Goal: Transaction & Acquisition: Purchase product/service

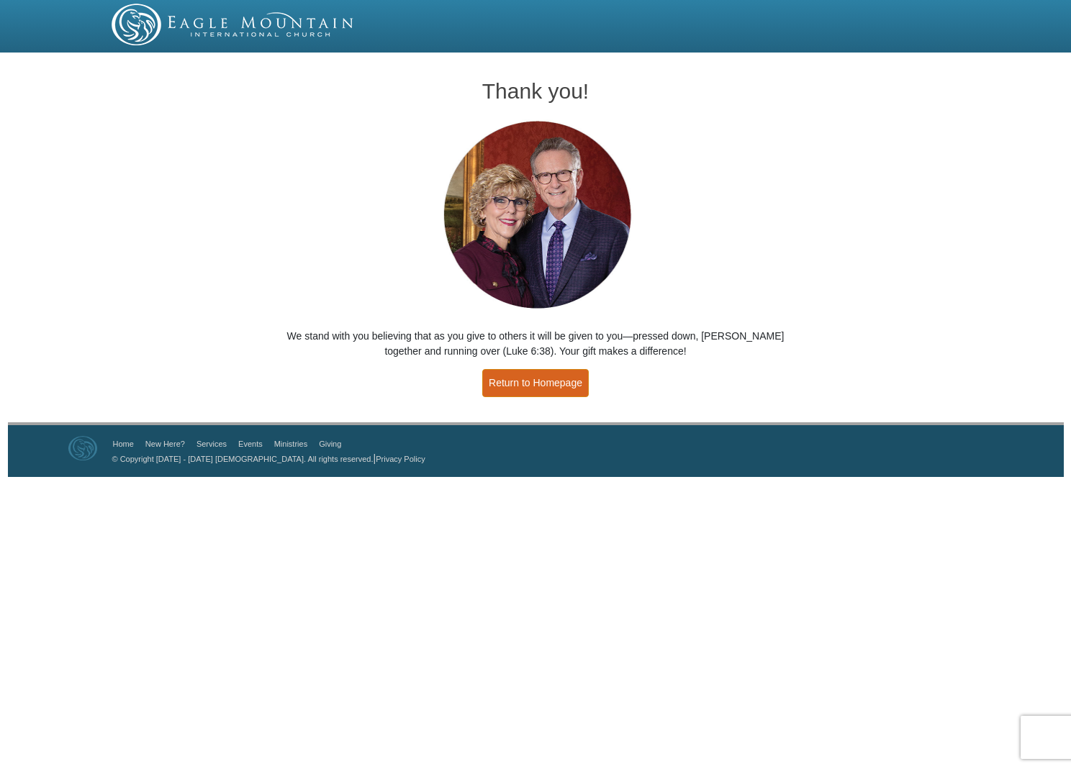
click at [519, 381] on link "Return to Homepage" at bounding box center [535, 383] width 107 height 28
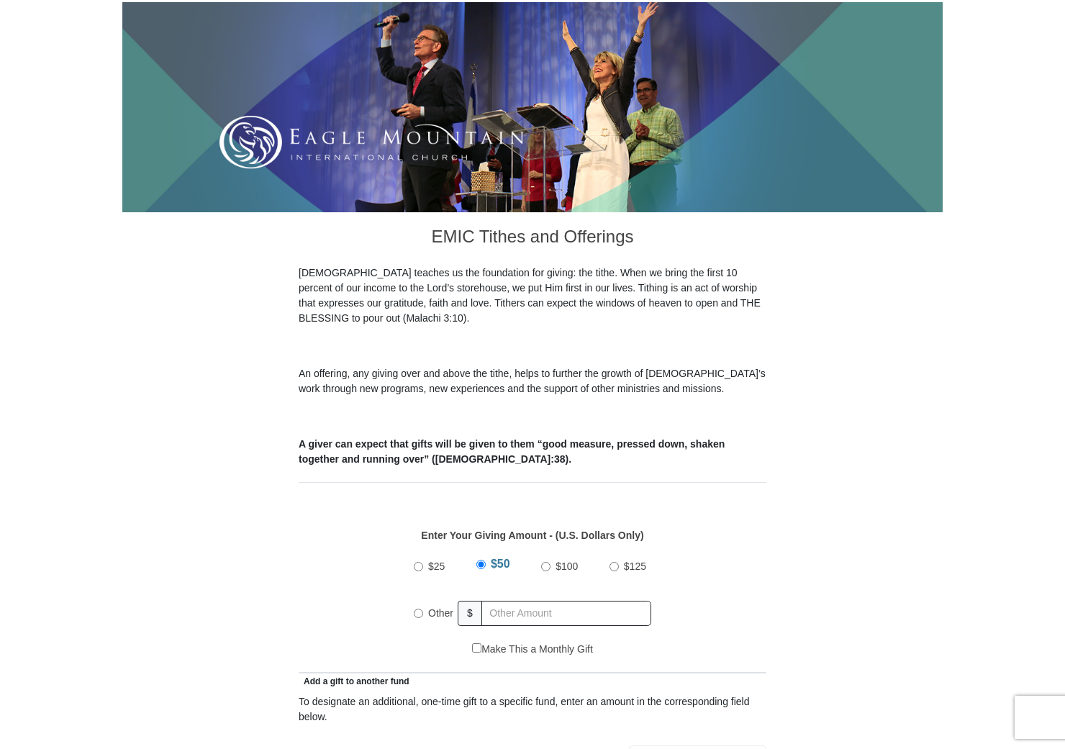
scroll to position [204, 0]
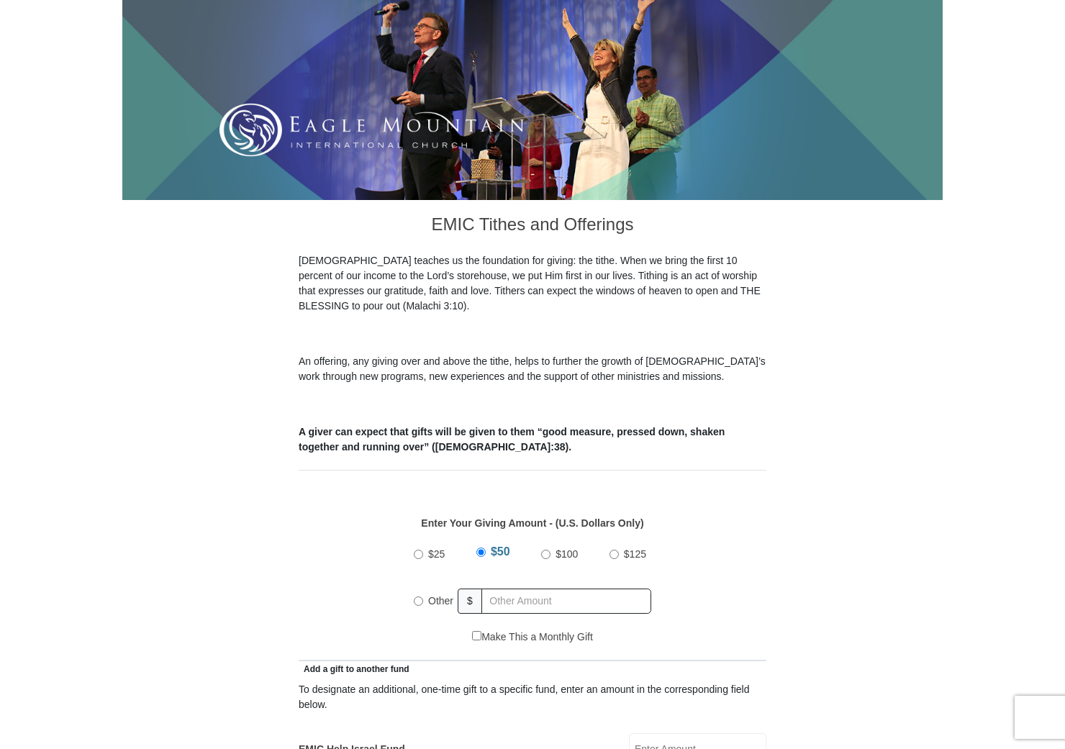
click at [420, 597] on input "Other" at bounding box center [418, 601] width 9 height 9
radio input "true"
click at [497, 589] on input "text" at bounding box center [568, 601] width 165 height 25
type input "460.00"
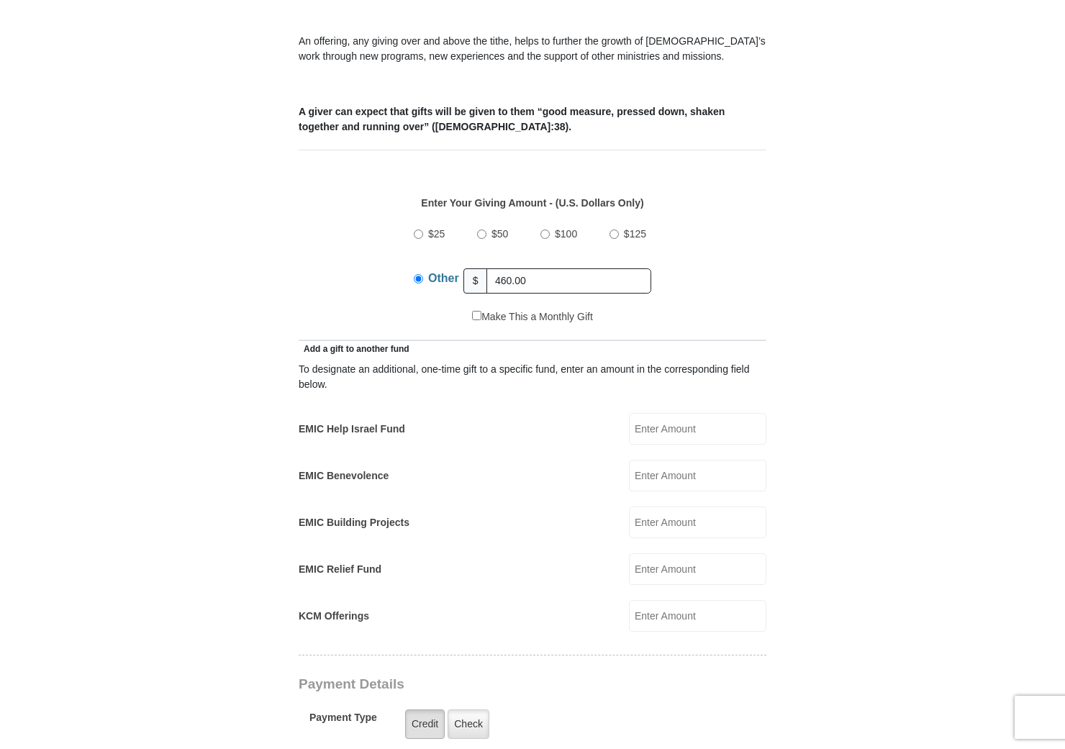
scroll to position [525, 0]
click at [478, 710] on label "Check" at bounding box center [469, 725] width 42 height 30
click at [0, 0] on input "Check" at bounding box center [0, 0] width 0 height 0
click at [620, 680] on div "Payment Details Payment Type Credit Credit Check Check" at bounding box center [482, 715] width 367 height 79
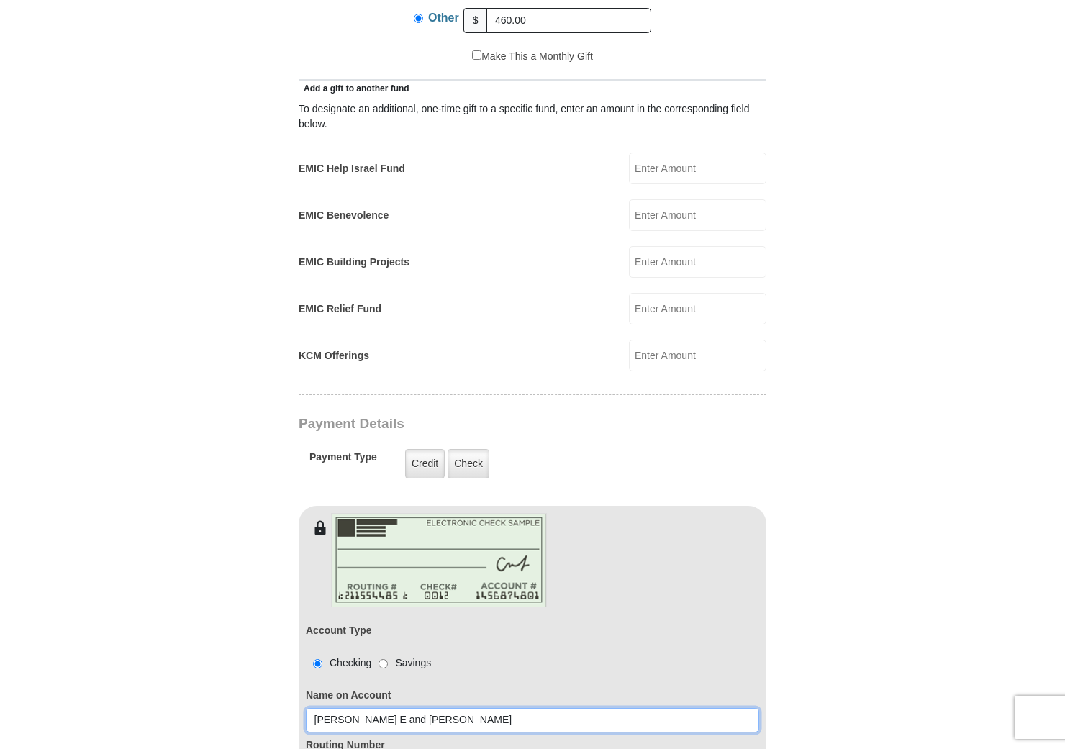
scroll to position [784, 0]
type input "Robert E and Linda E Horne"
click at [782, 684] on form "Eagle Mountain International Church Online Giving Because of gifts like yours, …" at bounding box center [532, 416] width 820 height 2286
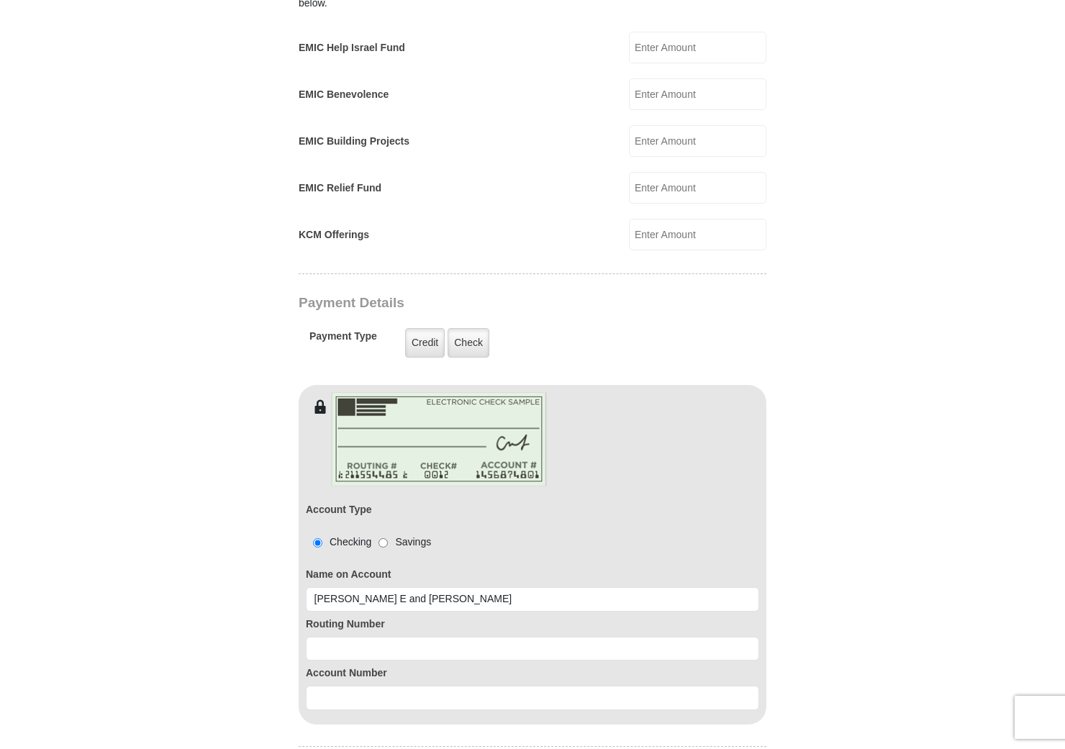
scroll to position [934, 0]
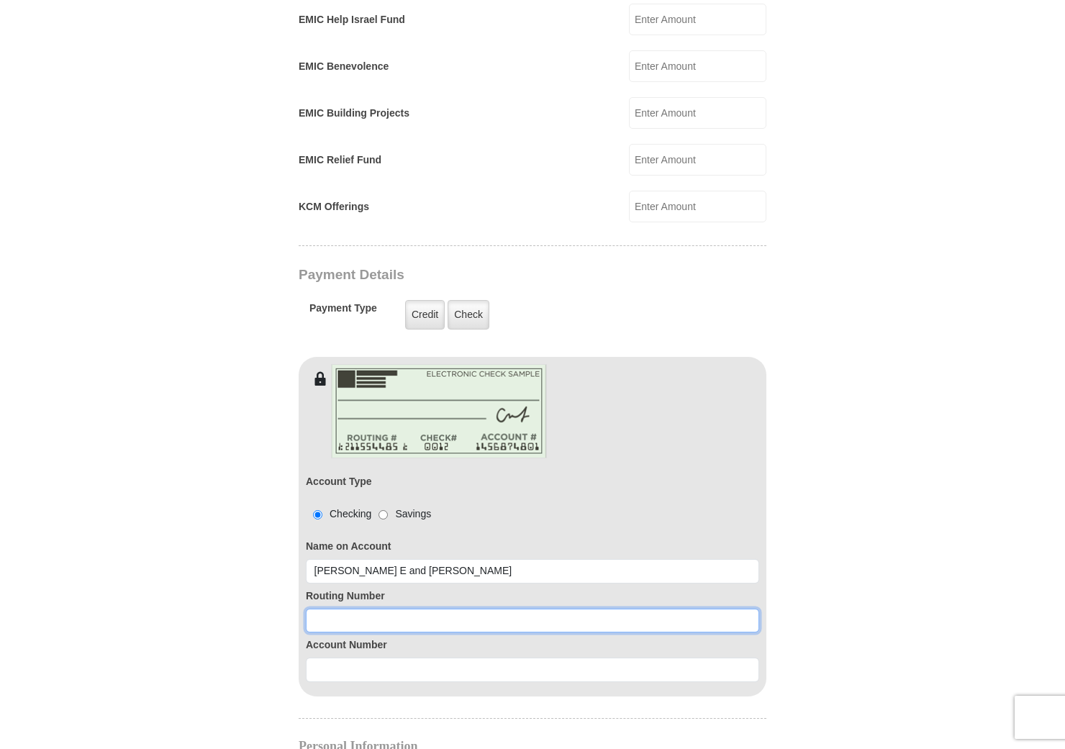
click at [310, 609] on input at bounding box center [532, 621] width 453 height 24
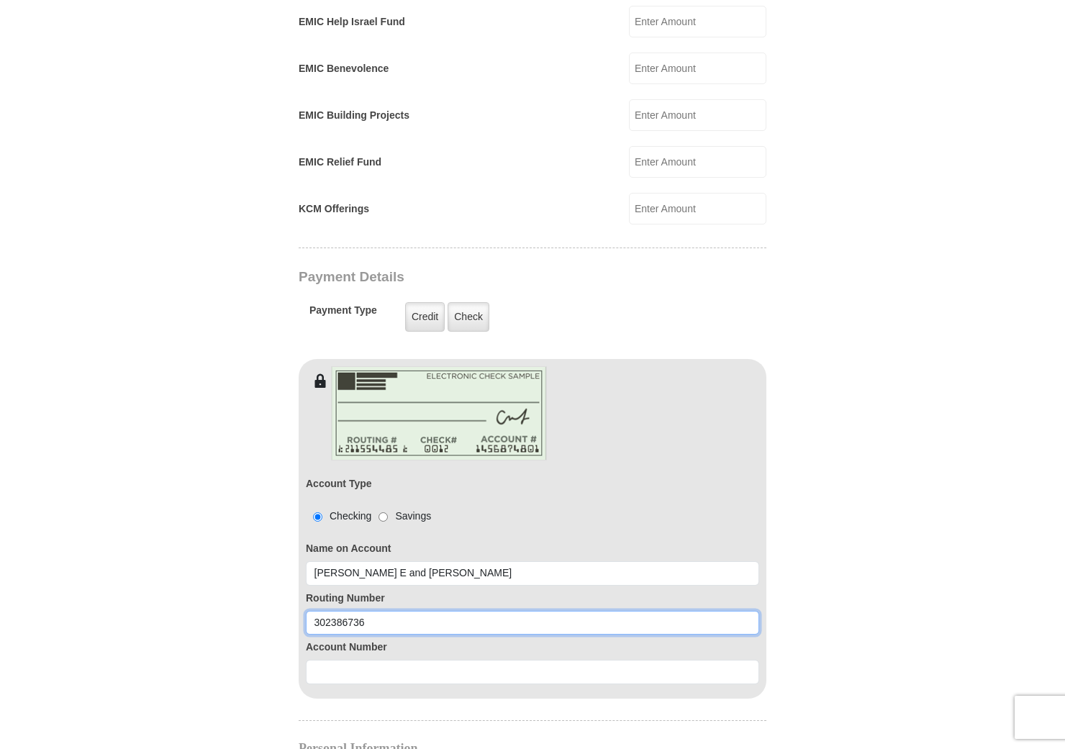
type input "302386736"
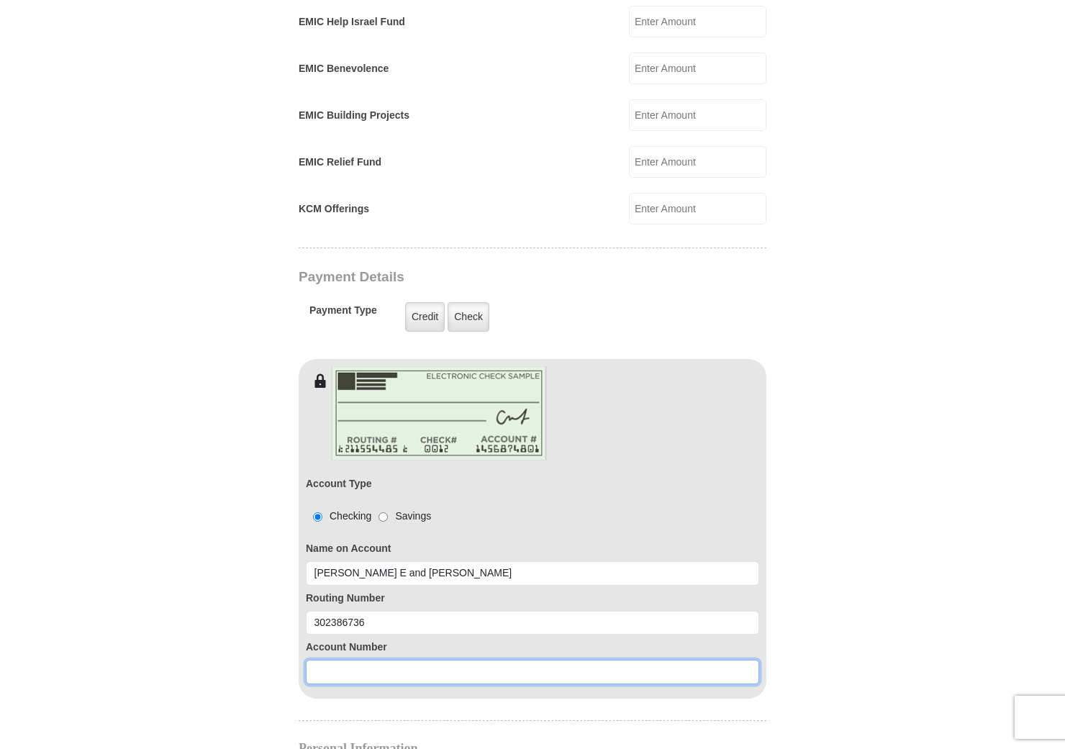
click at [309, 660] on input at bounding box center [532, 672] width 453 height 24
type input "12010009083337"
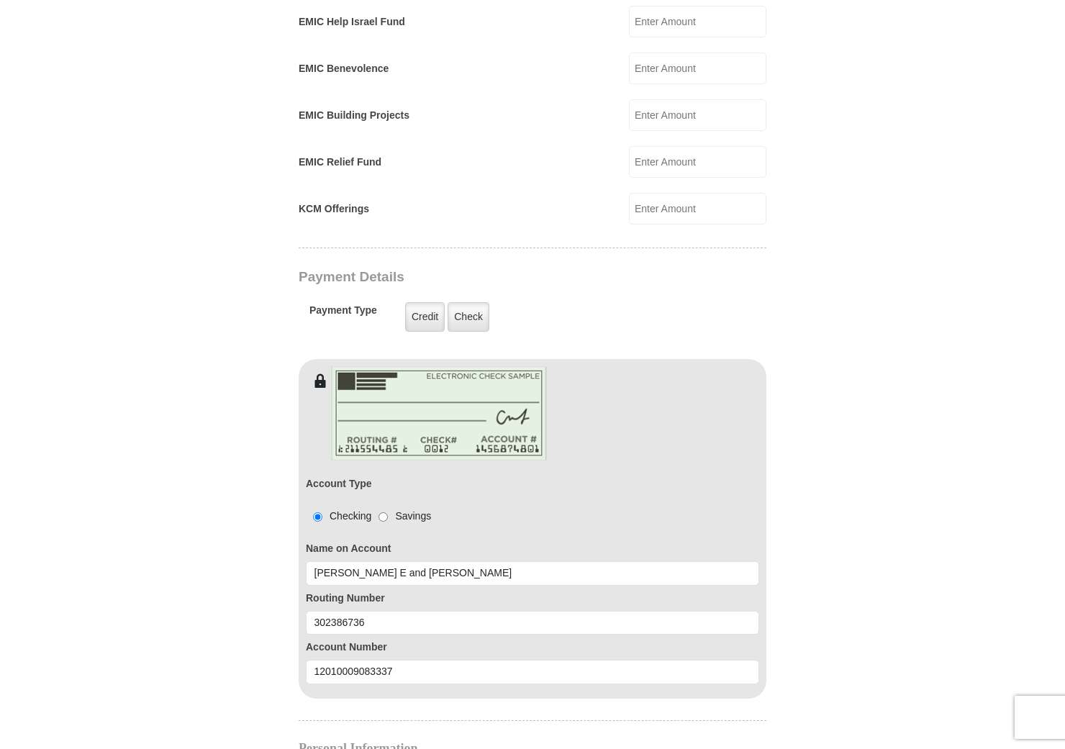
click at [803, 689] on form "Eagle Mountain International Church Online Giving Because of gifts like yours, …" at bounding box center [532, 269] width 820 height 2286
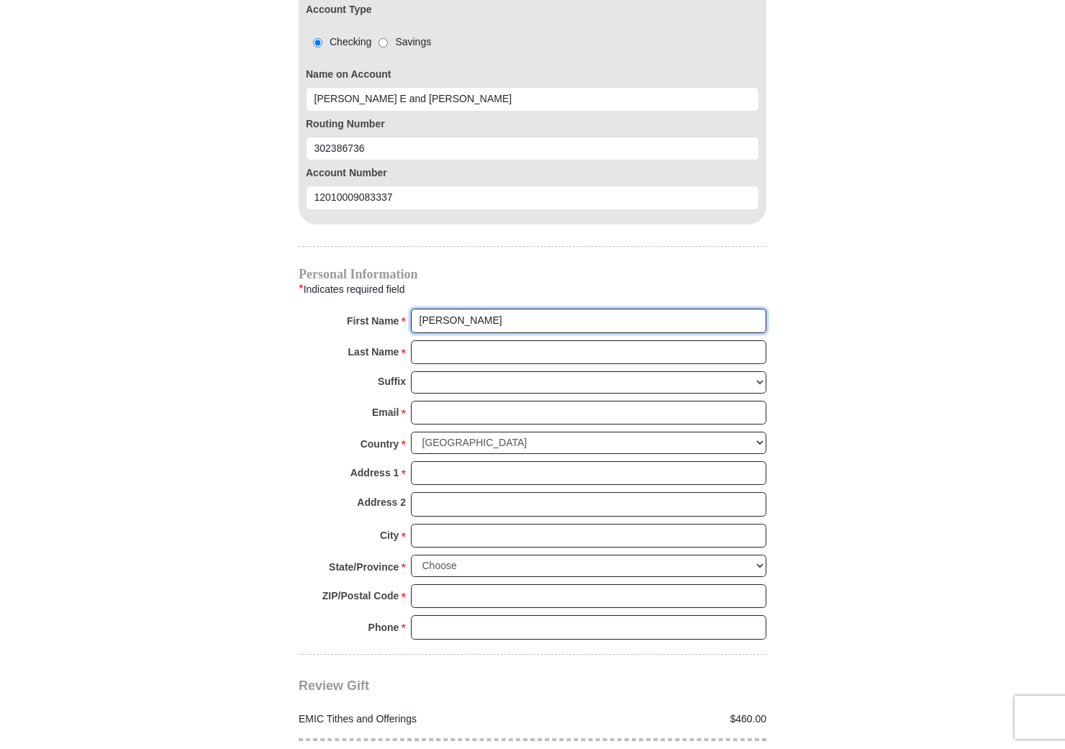
scroll to position [1425, 0]
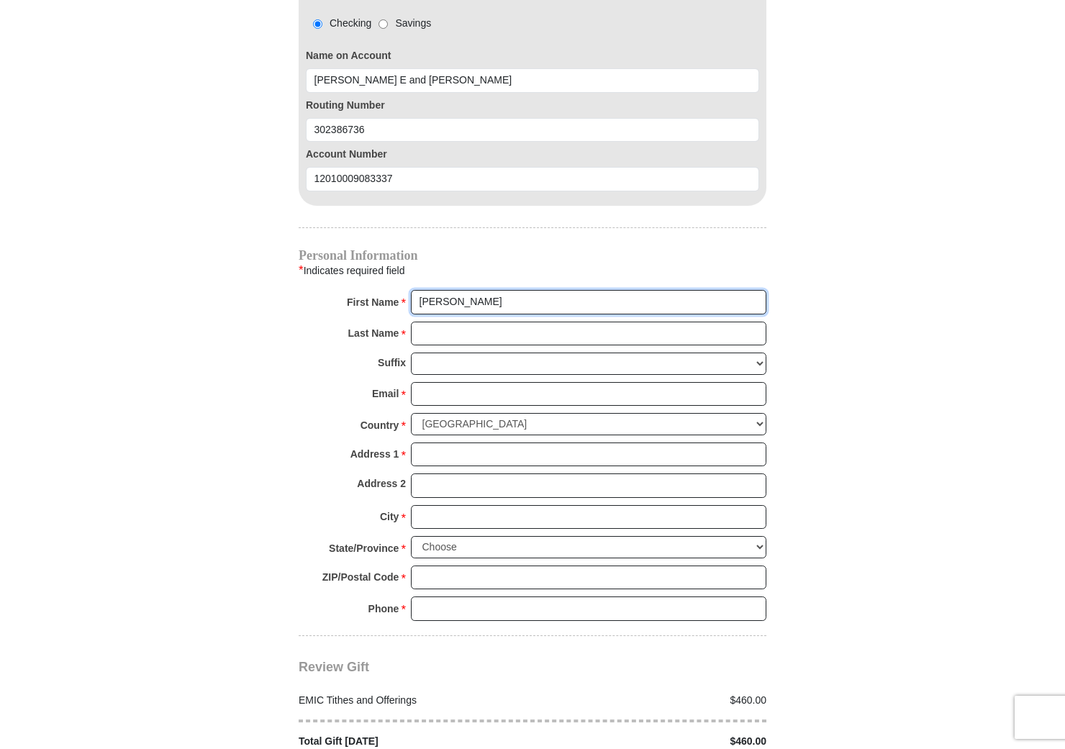
type input "Linda"
type input "Horne"
drag, startPoint x: 833, startPoint y: 340, endPoint x: 837, endPoint y: 348, distance: 8.0
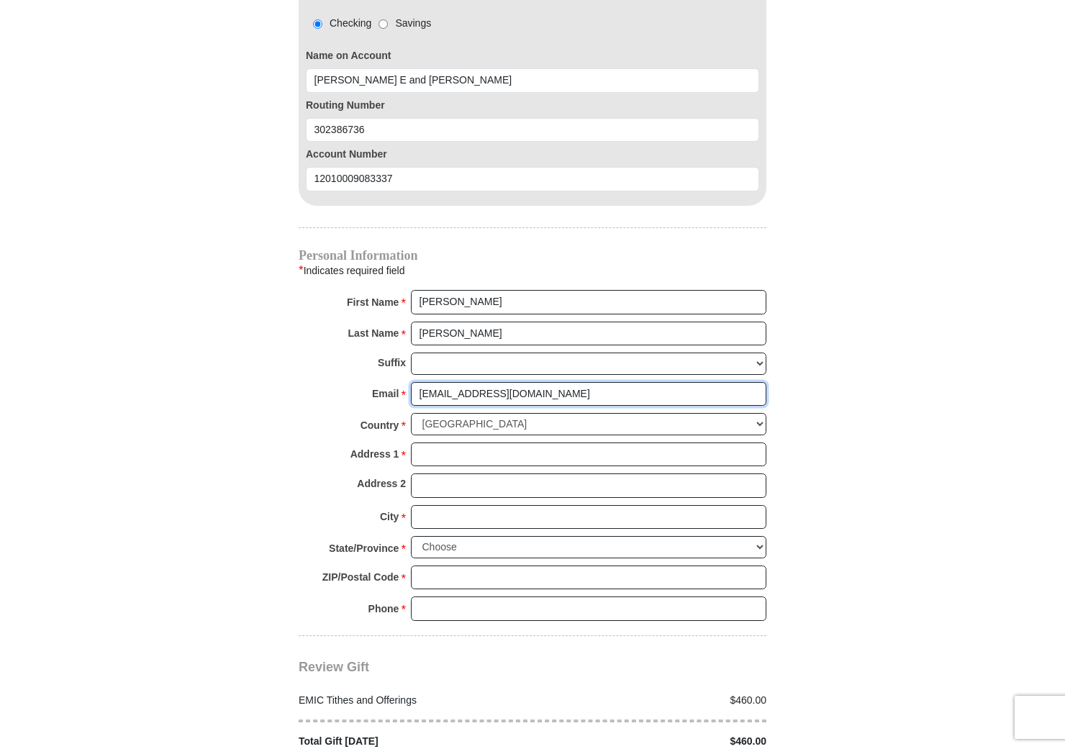
type input "lhorne_eileen@yahoo.com"
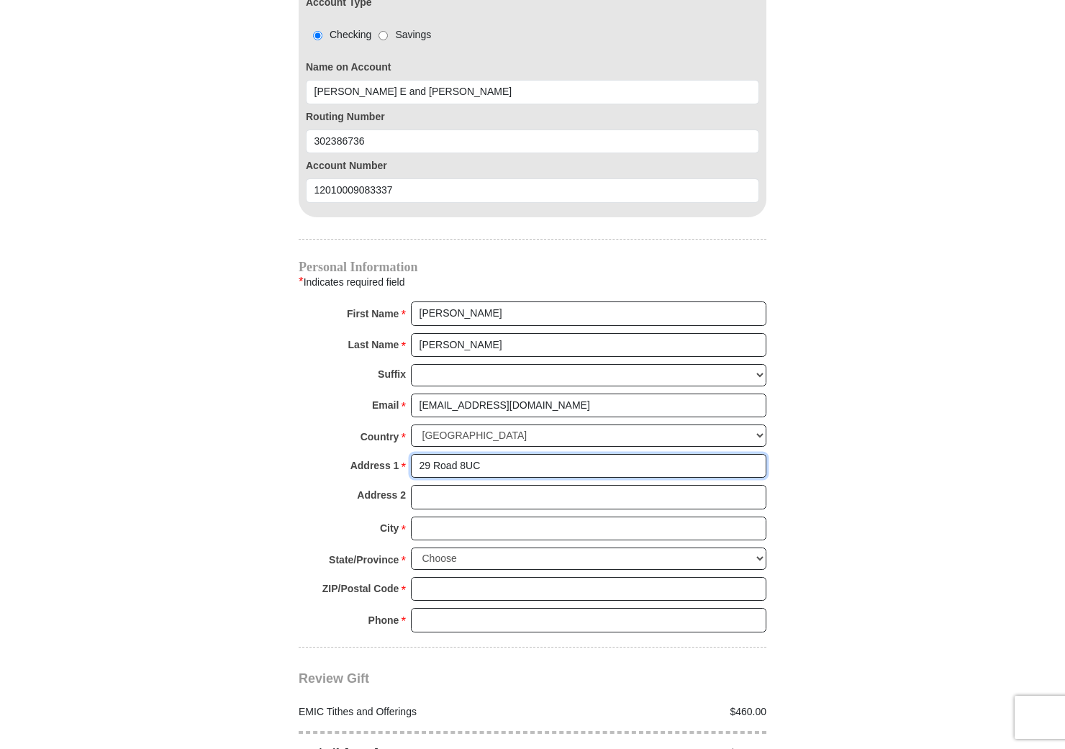
scroll to position [1404, 0]
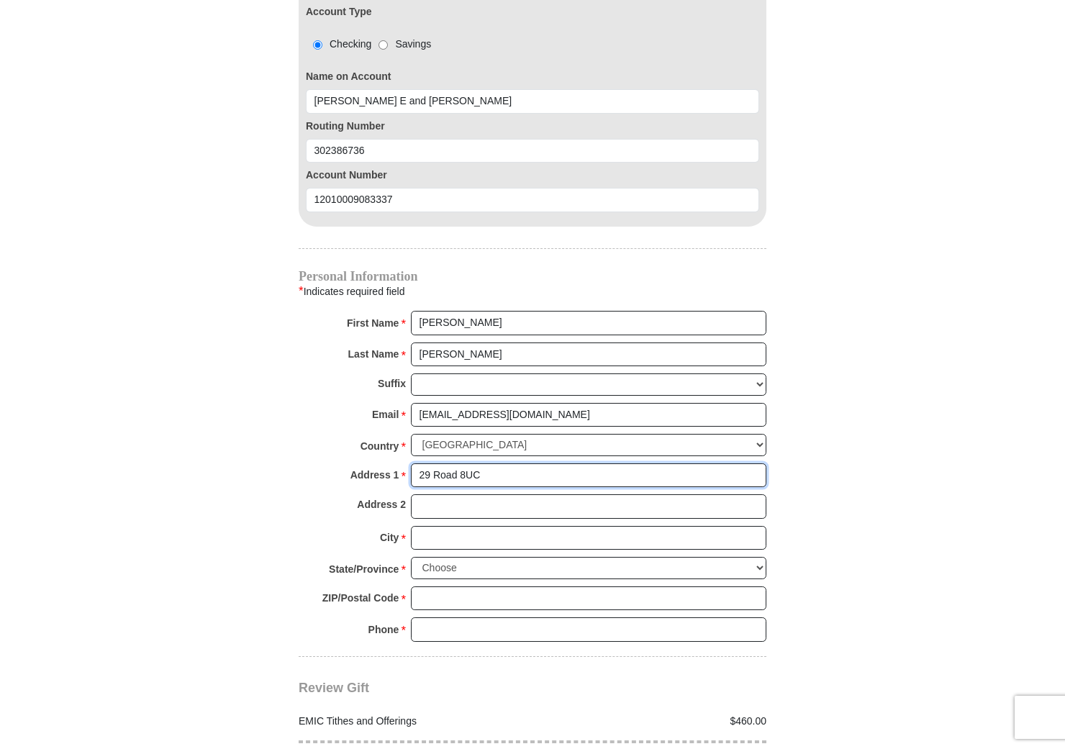
type input "29 Road 8UC"
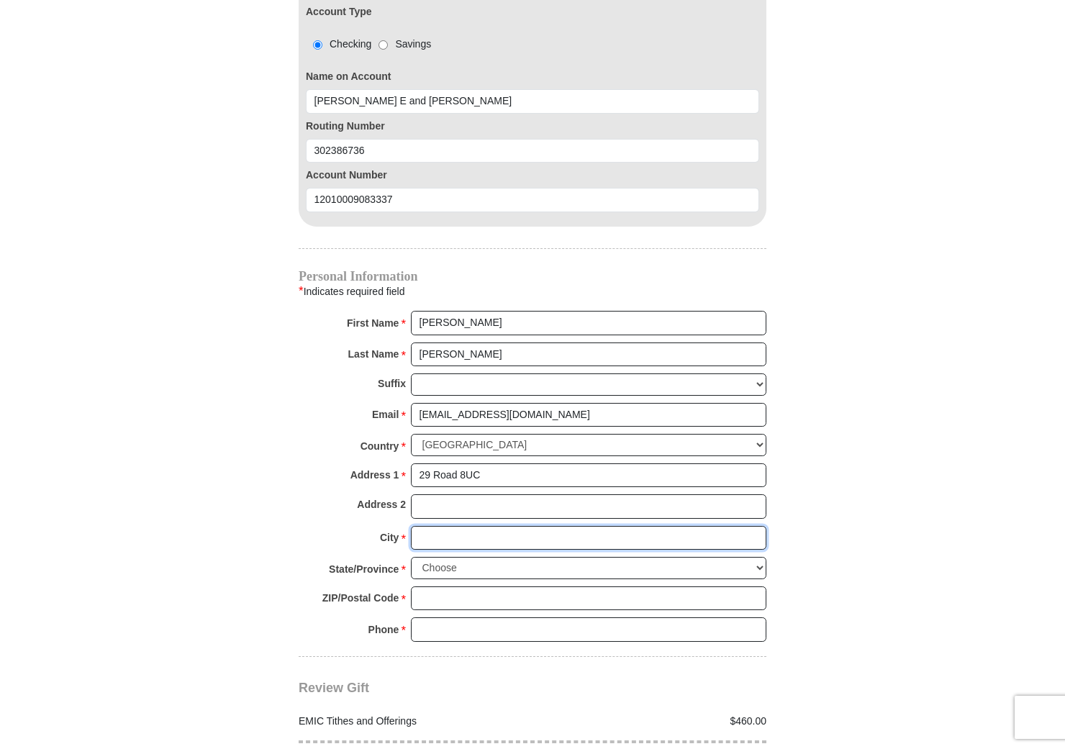
scroll to position [1405, 0]
type input "Powell"
select select "WY"
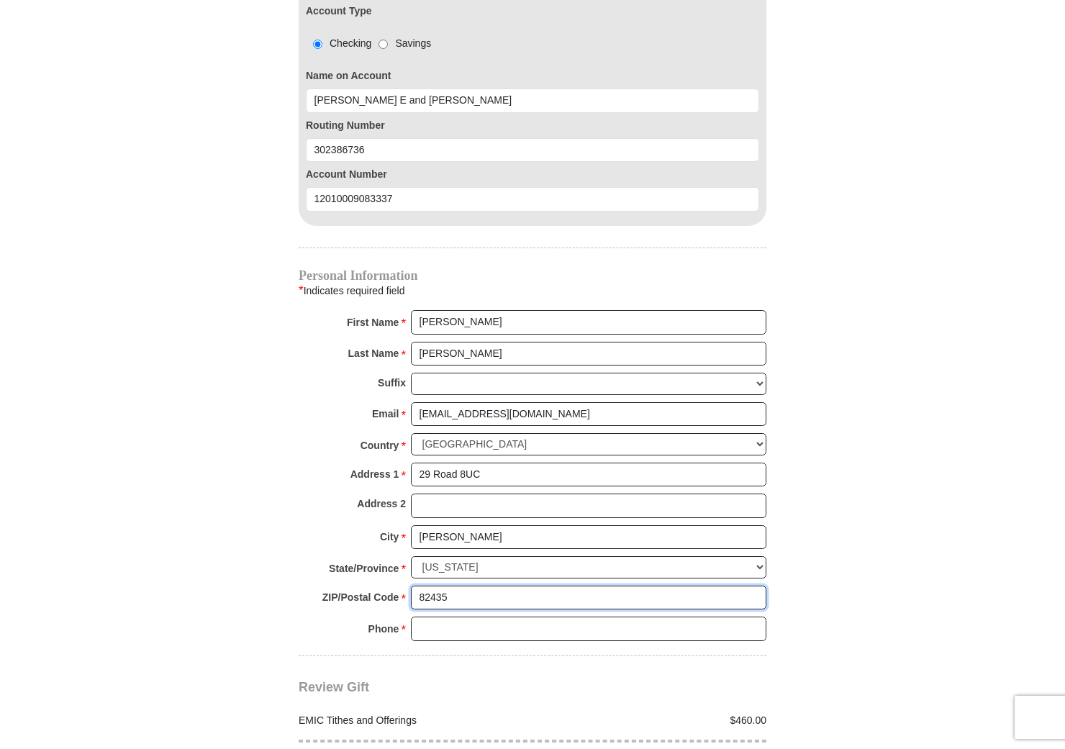
type input "82435"
type input "307-250-2920"
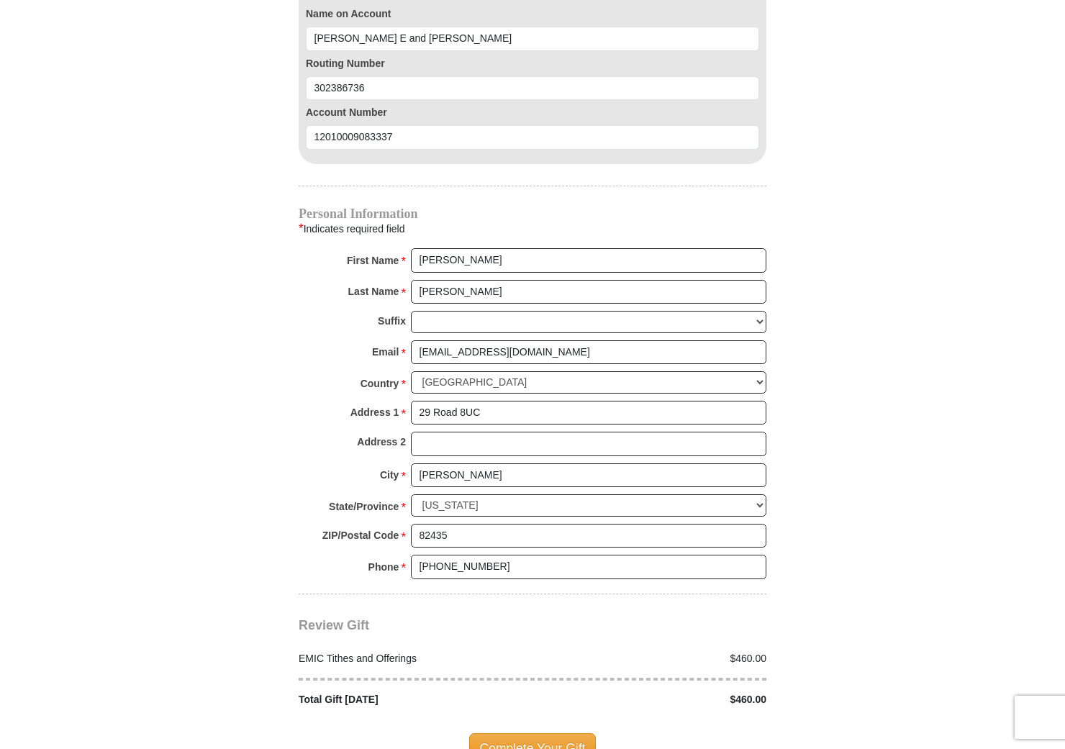
scroll to position [1486, 0]
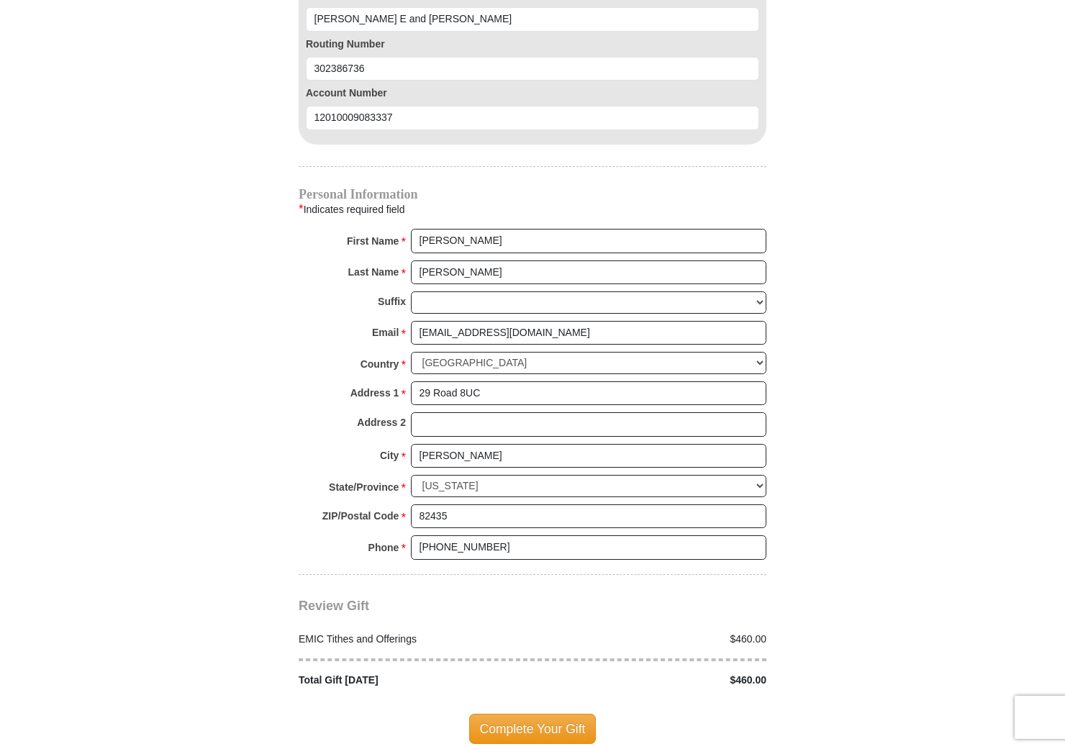
click at [507, 714] on span "Complete Your Gift" at bounding box center [532, 729] width 127 height 30
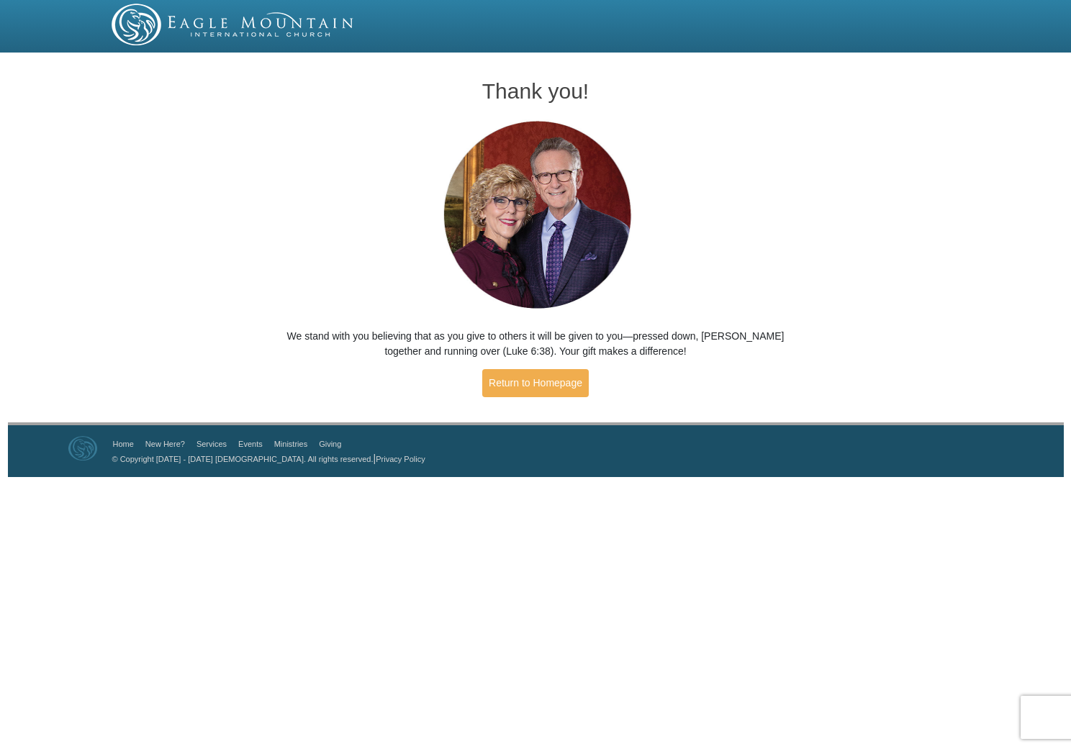
scroll to position [0, 1]
